Goal: Information Seeking & Learning: Find specific fact

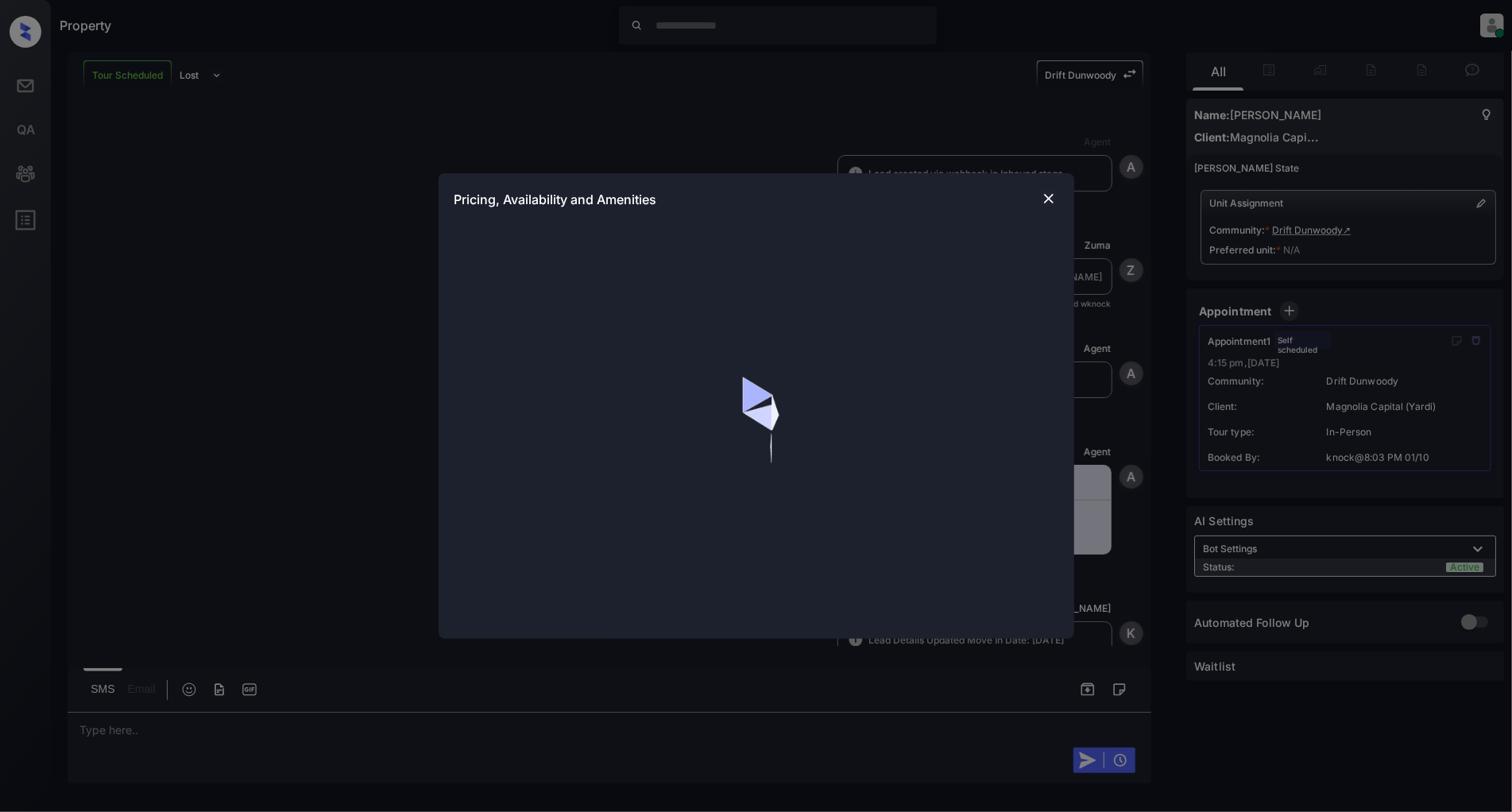
scroll to position [1108, 0]
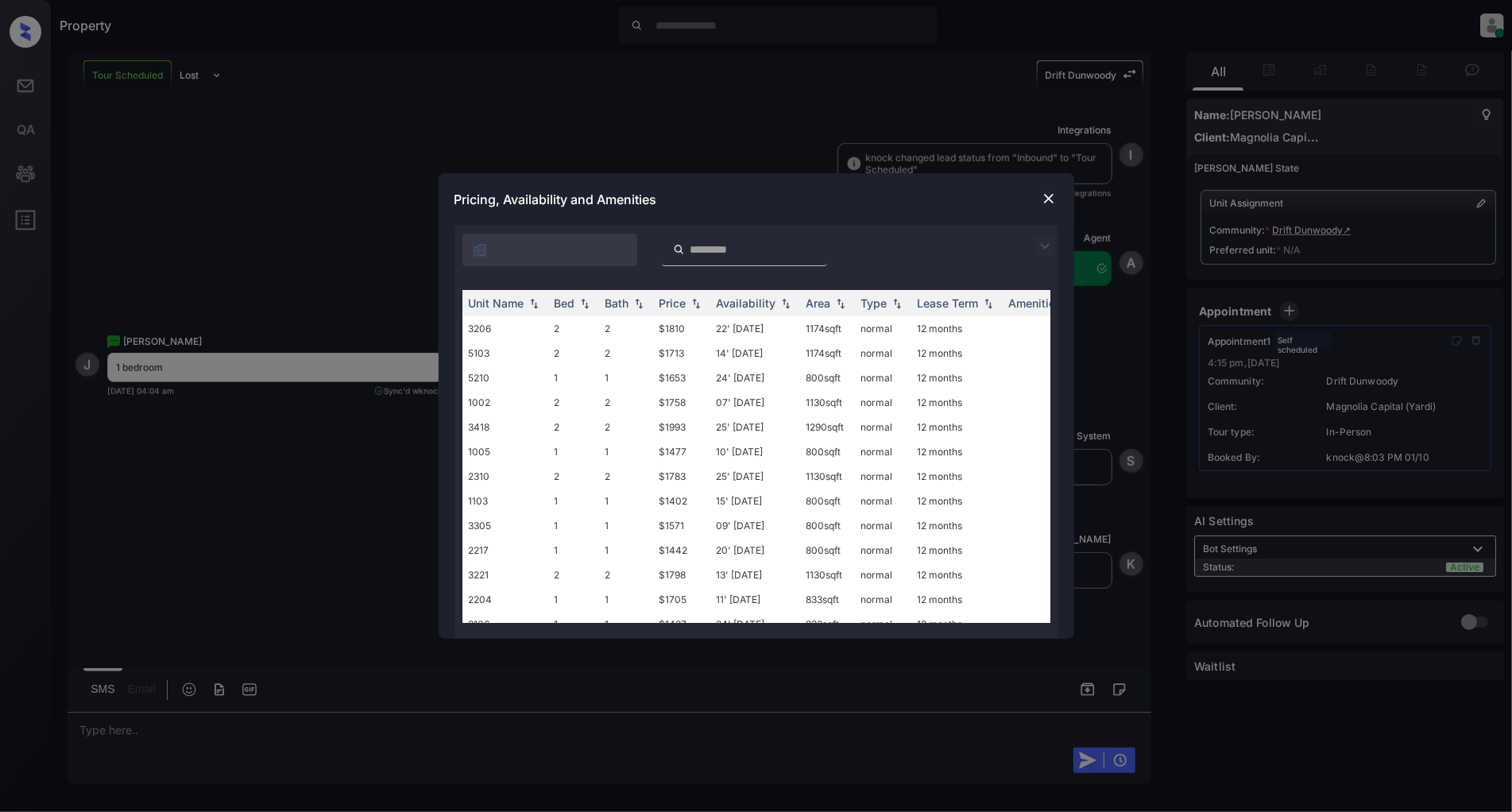
click at [1039, 244] on img at bounding box center [1045, 246] width 19 height 19
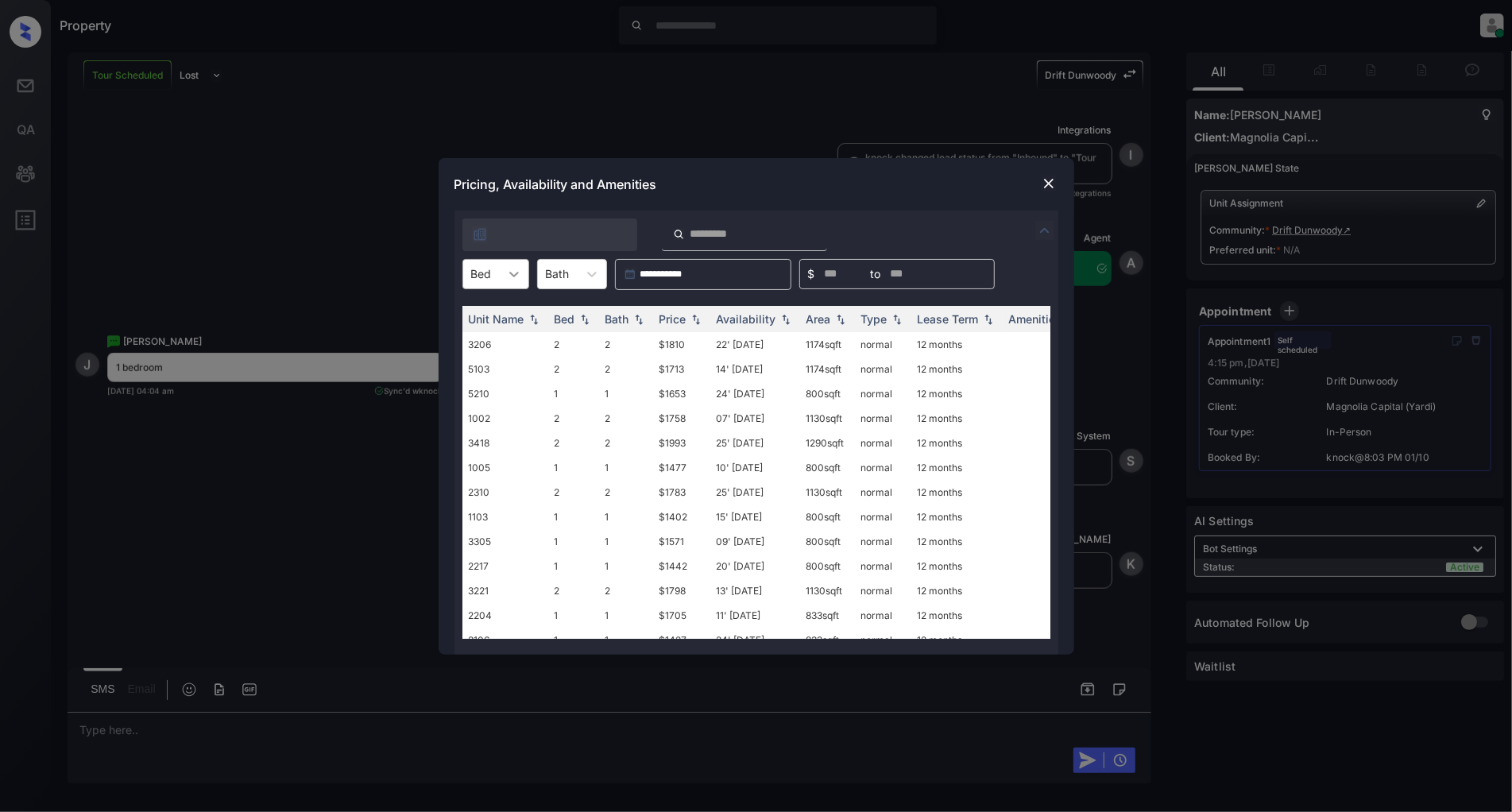
click at [513, 281] on icon at bounding box center [514, 274] width 16 height 16
click at [497, 311] on div "1" at bounding box center [495, 313] width 67 height 29
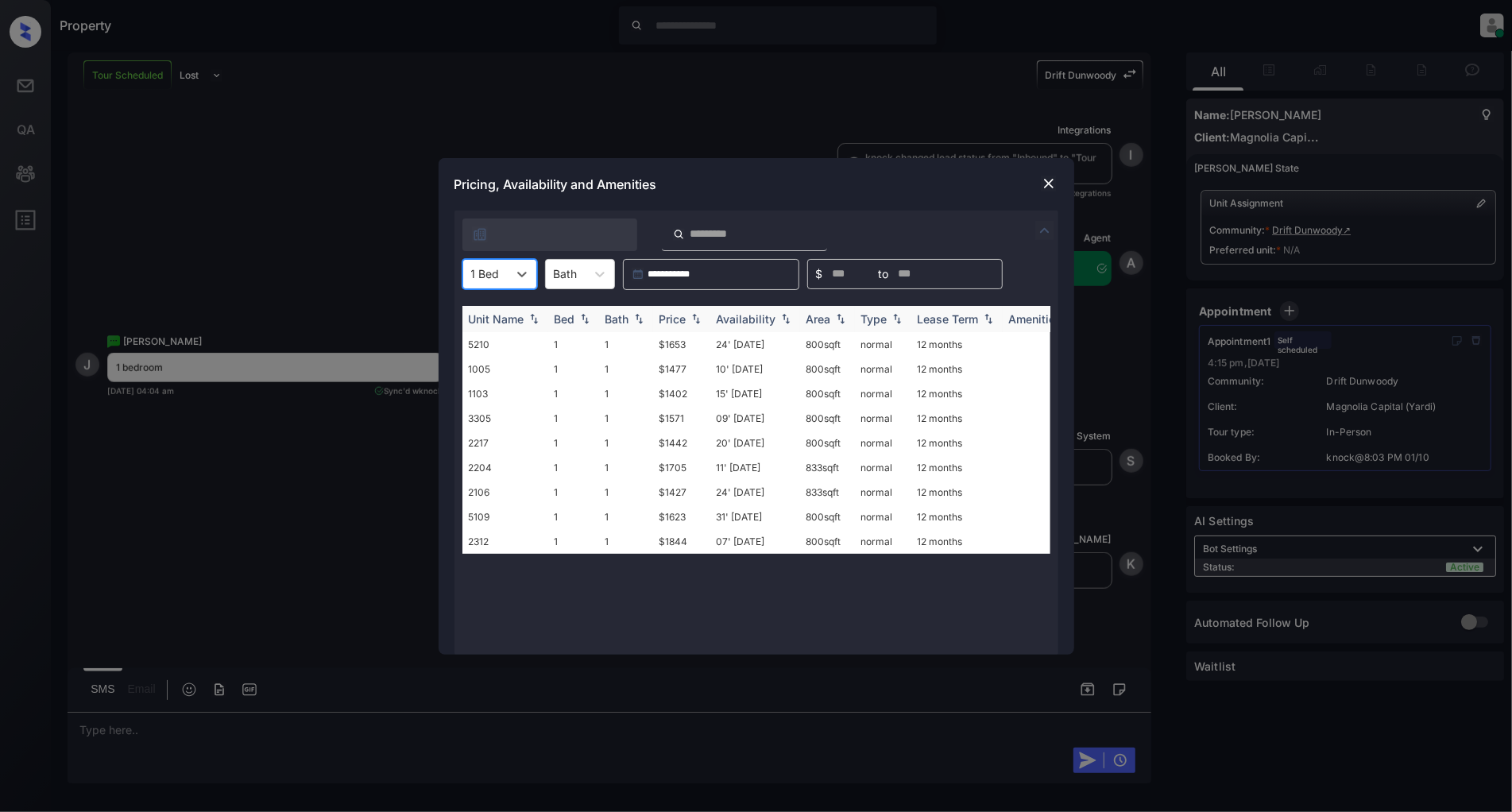
click at [695, 316] on img at bounding box center [696, 318] width 16 height 11
click at [695, 316] on img at bounding box center [696, 319] width 16 height 12
drag, startPoint x: 680, startPoint y: 346, endPoint x: 649, endPoint y: 348, distance: 31.1
click at [649, 348] on tr "1103 1 1 $1402 15' [DATE] 800 sqft normal 12 months" at bounding box center [877, 345] width 830 height 25
copy tr "$1402"
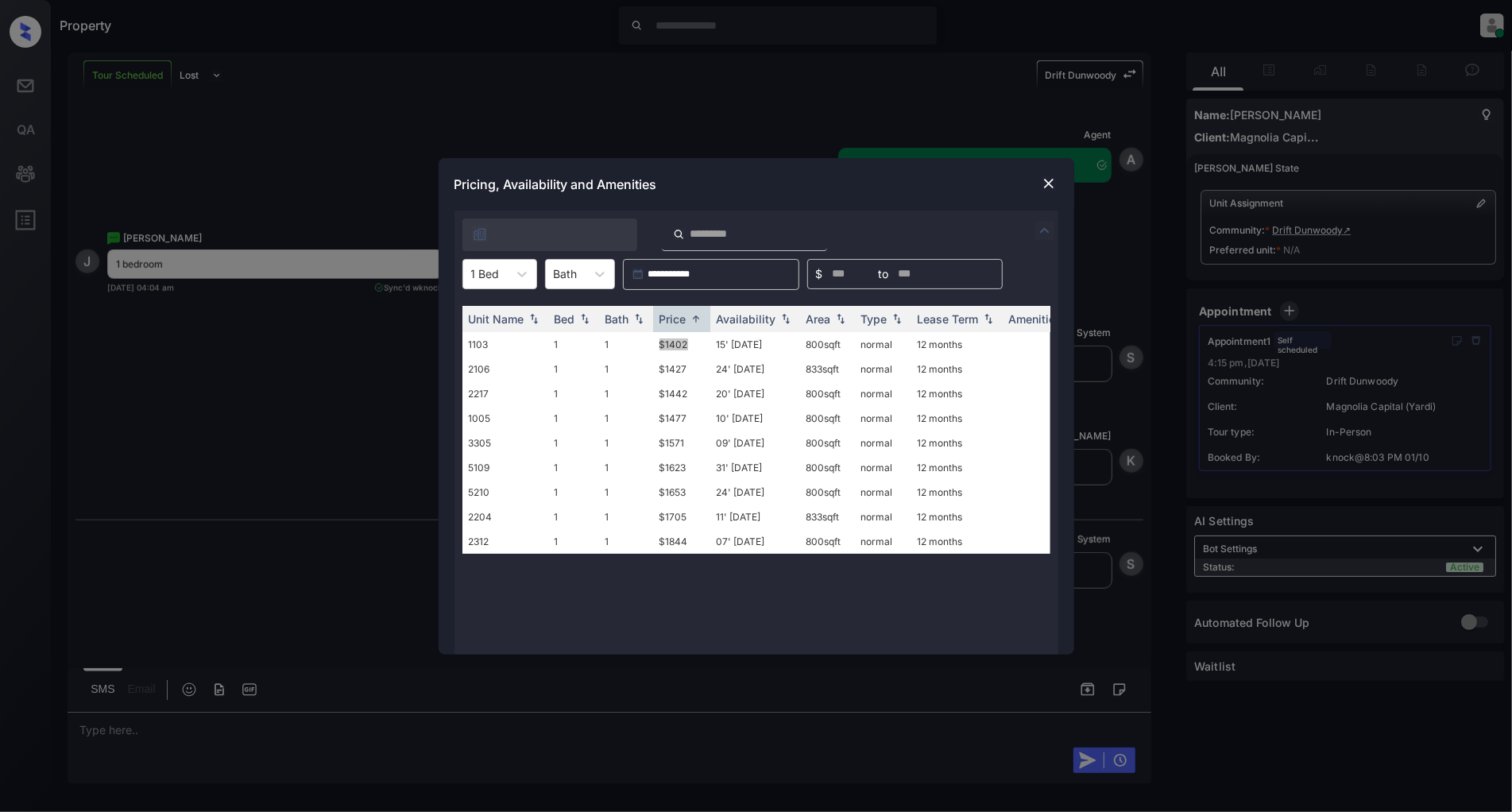
scroll to position [1213, 0]
click at [1051, 182] on img at bounding box center [1048, 183] width 16 height 16
